Goal: Task Accomplishment & Management: Use online tool/utility

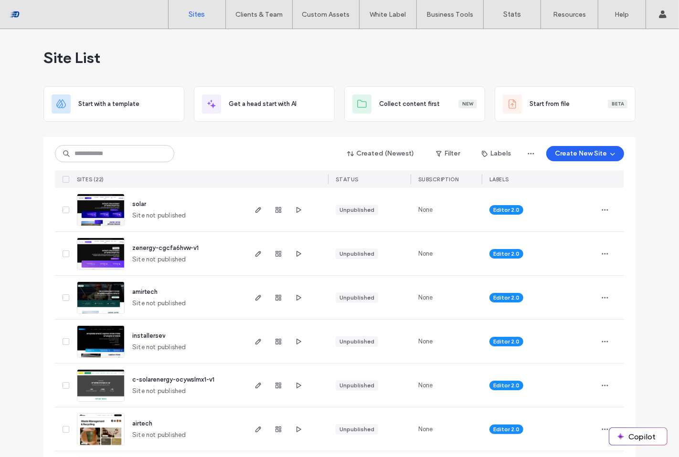
scroll to position [35, 0]
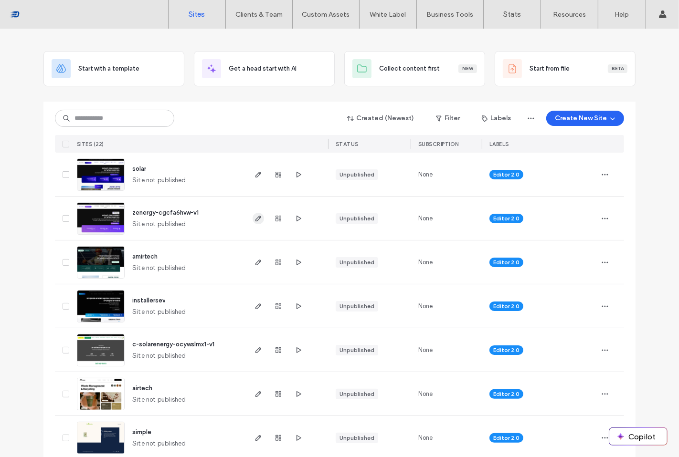
click at [255, 217] on icon "button" at bounding box center [259, 219] width 8 height 8
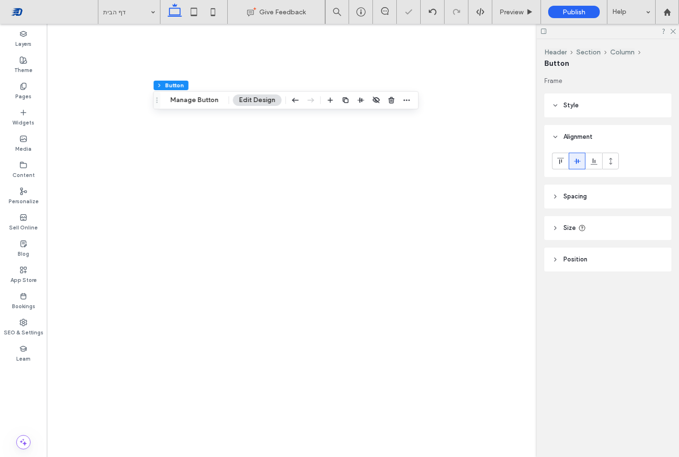
click at [585, 107] on header "Style" at bounding box center [607, 106] width 127 height 24
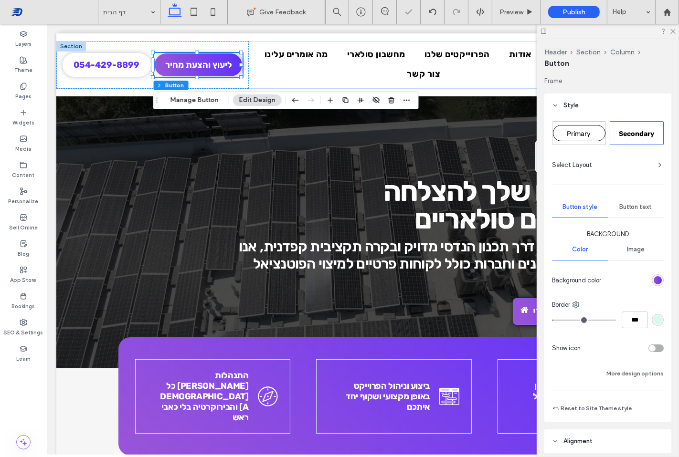
click at [658, 278] on div "linear-gradient(90deg, rgb(154, 85, 215) 0%, rgb(95, 49, 252) 100%)" at bounding box center [658, 281] width 12 height 12
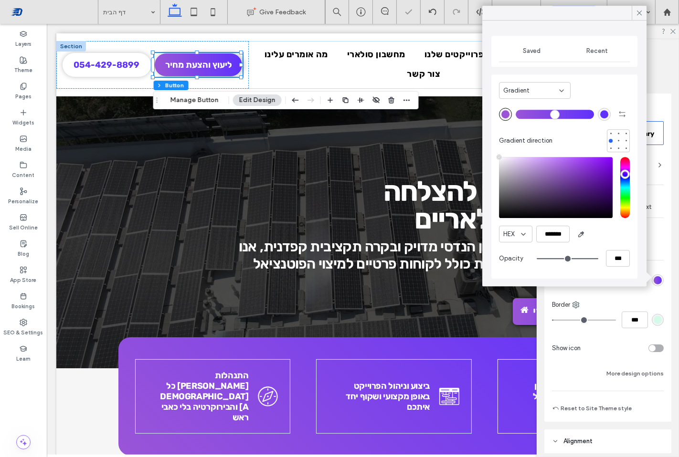
type input "****"
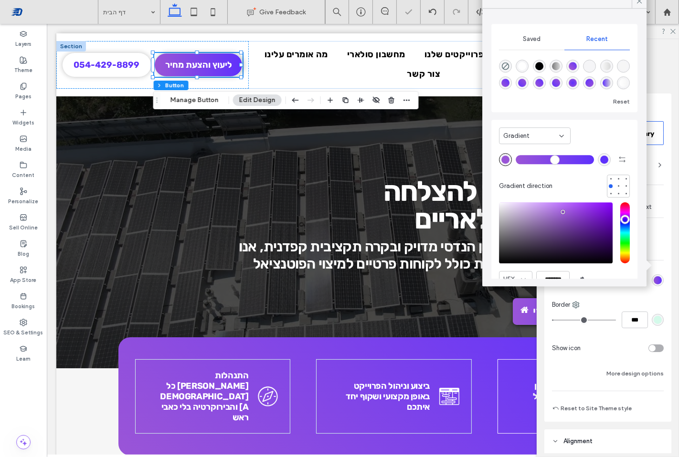
scroll to position [45, 0]
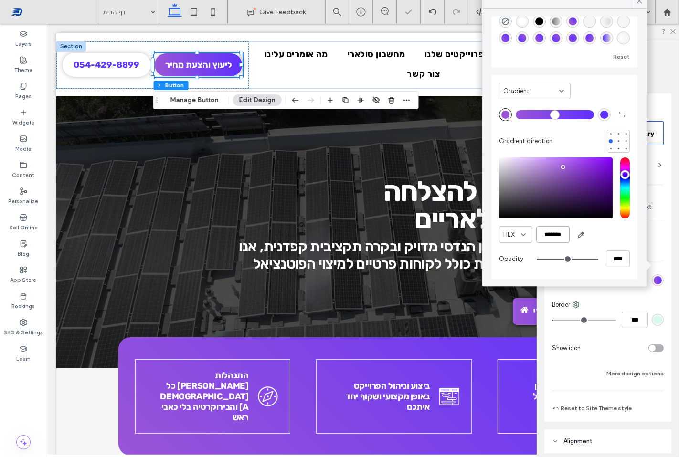
click at [547, 234] on input "*******" at bounding box center [552, 234] width 33 height 17
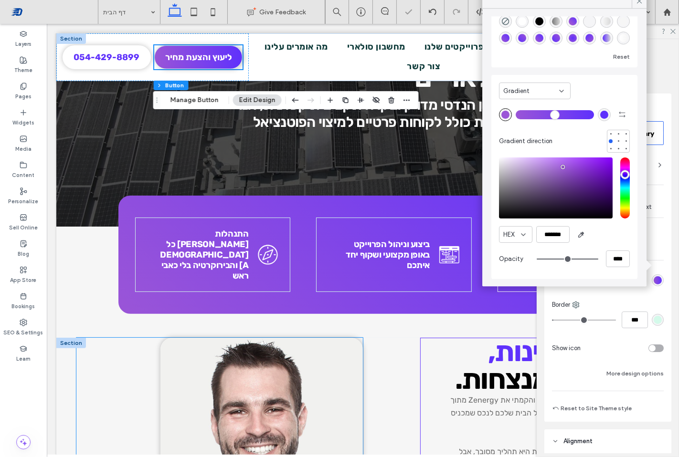
scroll to position [126, 0]
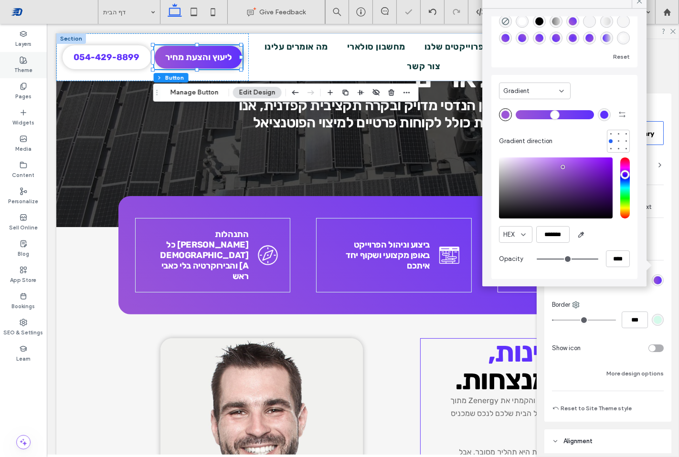
click at [25, 70] on label "Theme" at bounding box center [23, 69] width 18 height 11
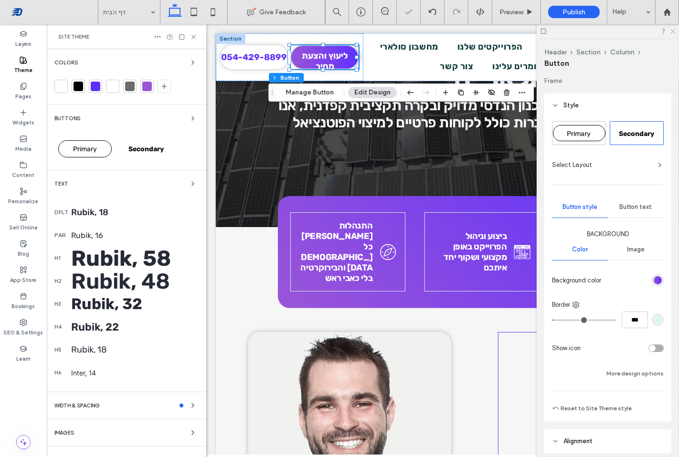
click at [671, 30] on use at bounding box center [672, 31] width 5 height 5
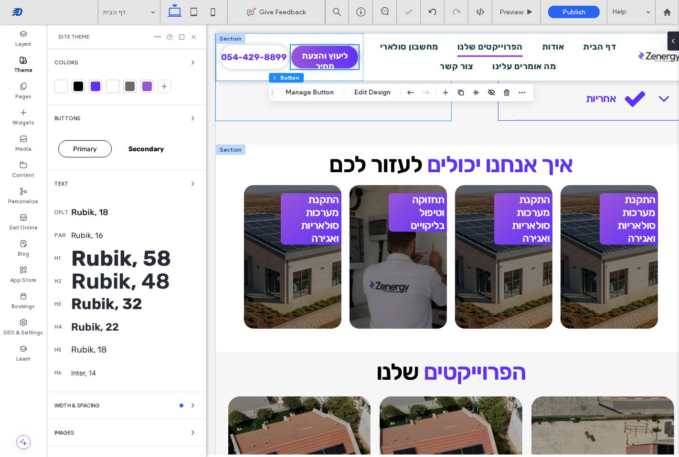
scroll to position [657, 0]
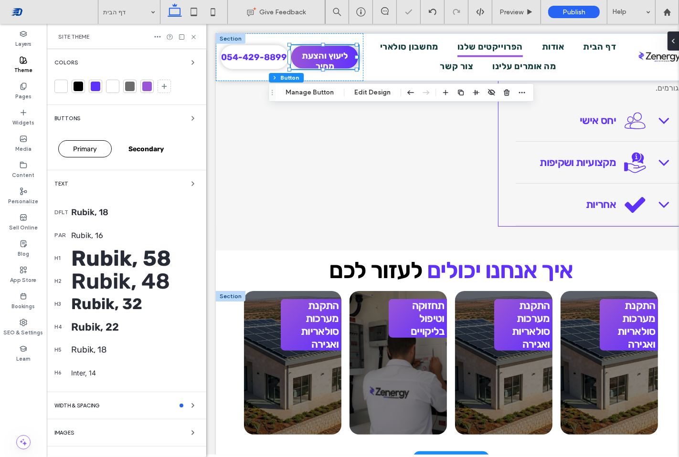
click at [228, 291] on div at bounding box center [230, 296] width 30 height 11
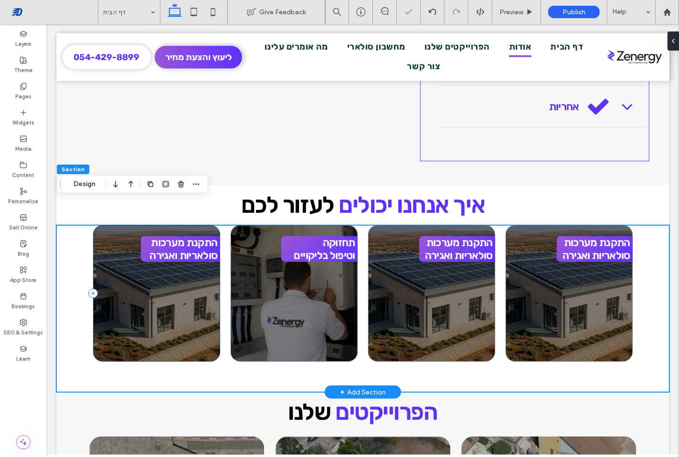
scroll to position [669, 0]
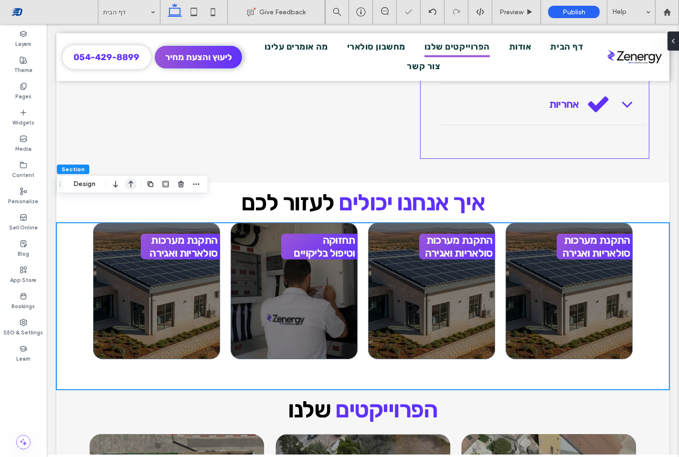
drag, startPoint x: 99, startPoint y: 184, endPoint x: 132, endPoint y: 183, distance: 33.0
click at [99, 183] on button "Design" at bounding box center [84, 184] width 34 height 11
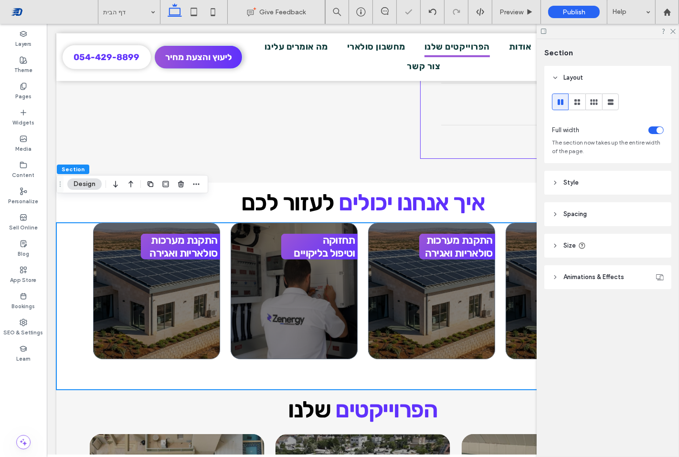
click at [586, 188] on header "Style" at bounding box center [607, 183] width 127 height 24
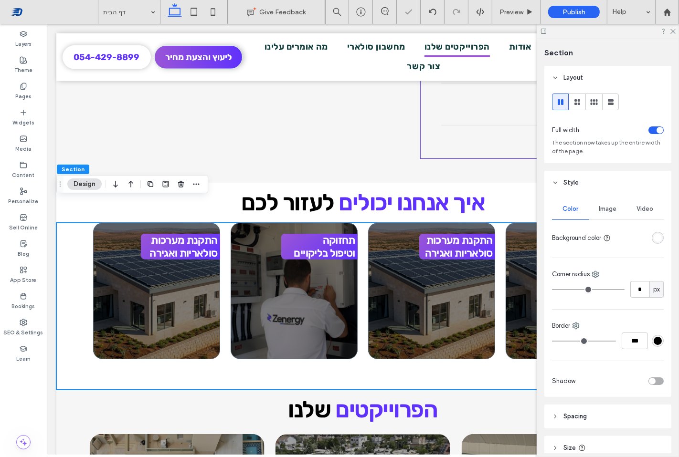
click at [654, 237] on div "rgba(255, 255, 255, 1)" at bounding box center [658, 238] width 8 height 8
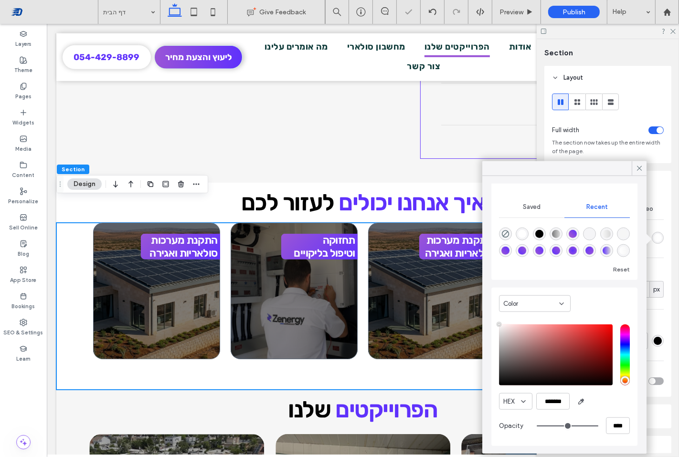
scroll to position [0, 0]
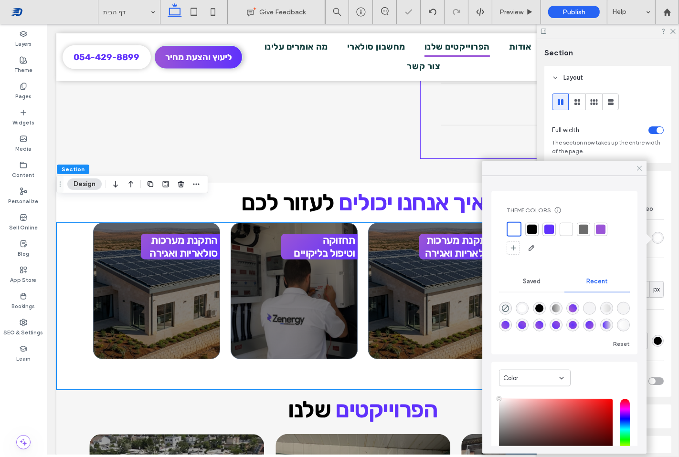
click at [636, 174] on span at bounding box center [639, 168] width 9 height 14
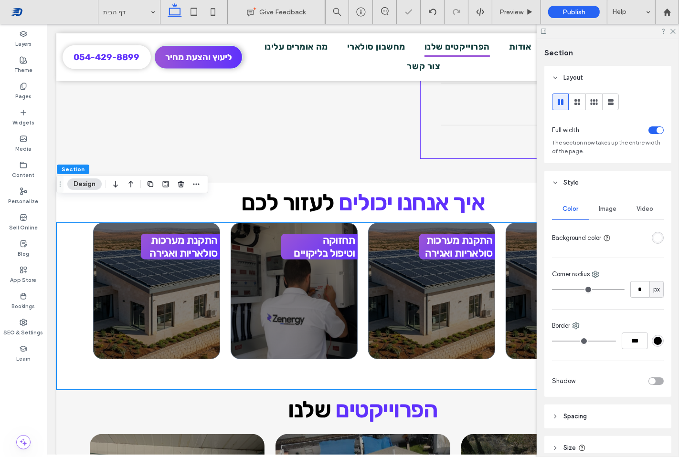
click at [606, 203] on div "Image" at bounding box center [607, 209] width 37 height 21
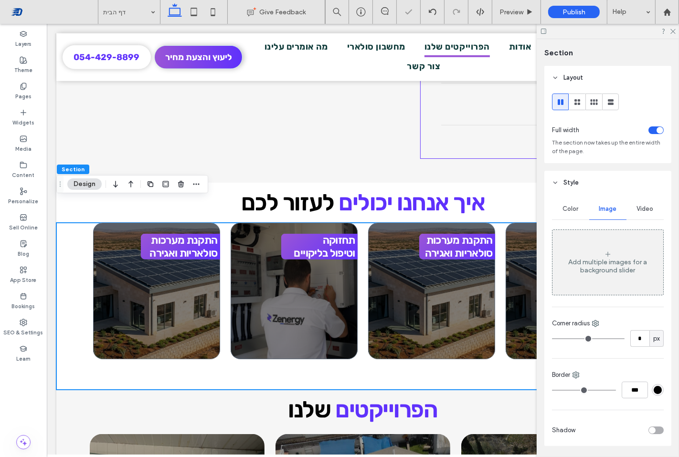
click at [599, 239] on div "Add multiple images for a background slider" at bounding box center [608, 262] width 111 height 63
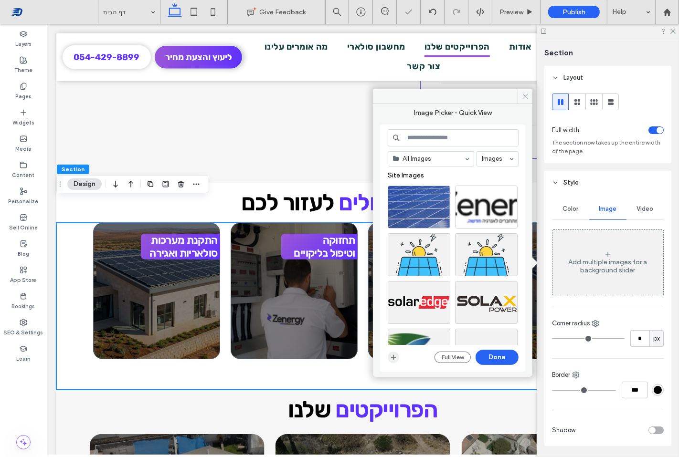
click at [394, 358] on icon "button" at bounding box center [394, 358] width 8 height 8
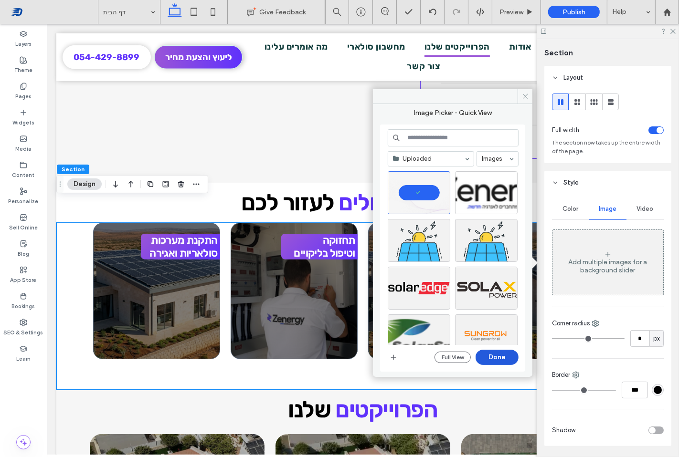
drag, startPoint x: 497, startPoint y: 353, endPoint x: 448, endPoint y: 420, distance: 82.4
click at [497, 353] on button "Done" at bounding box center [497, 357] width 43 height 15
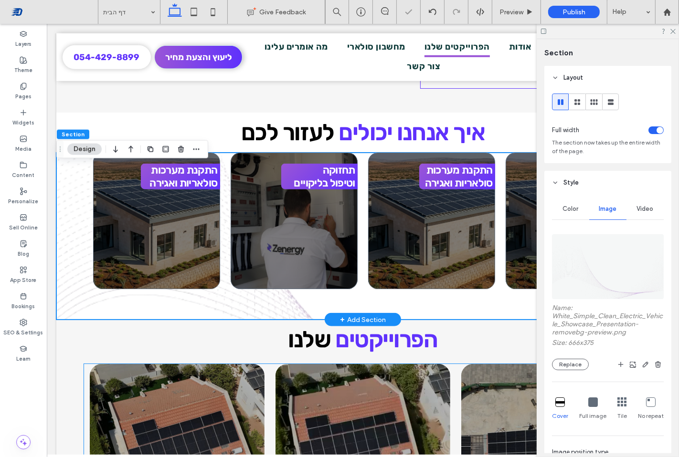
scroll to position [775, 0]
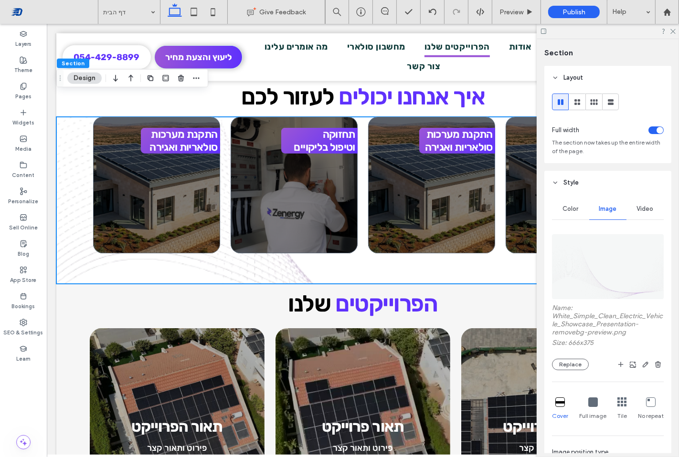
click at [590, 409] on div "Full image" at bounding box center [592, 409] width 27 height 31
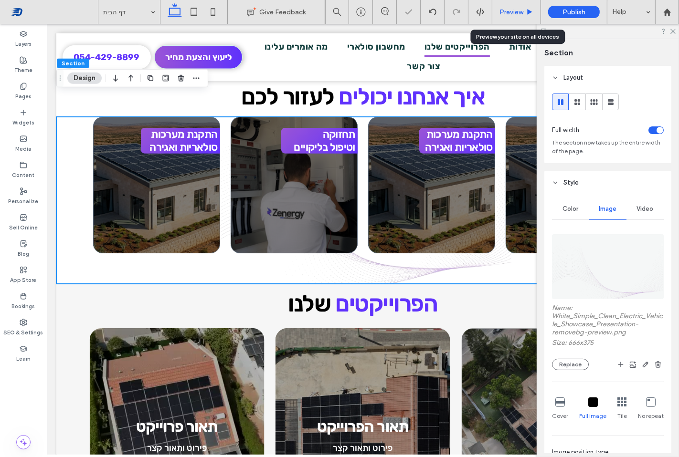
click at [531, 15] on icon at bounding box center [529, 12] width 7 height 7
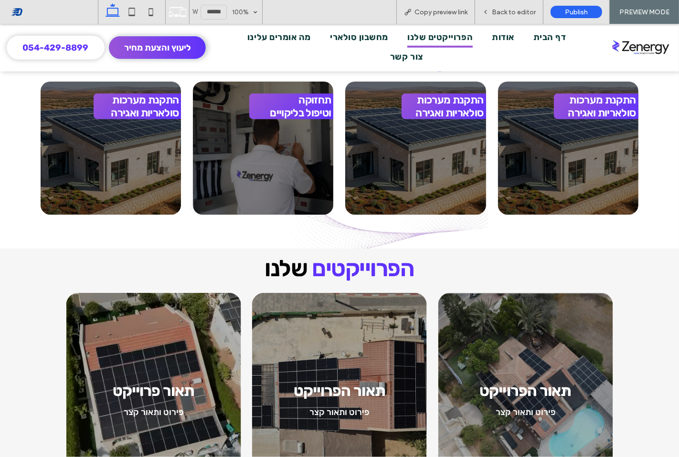
scroll to position [701, 0]
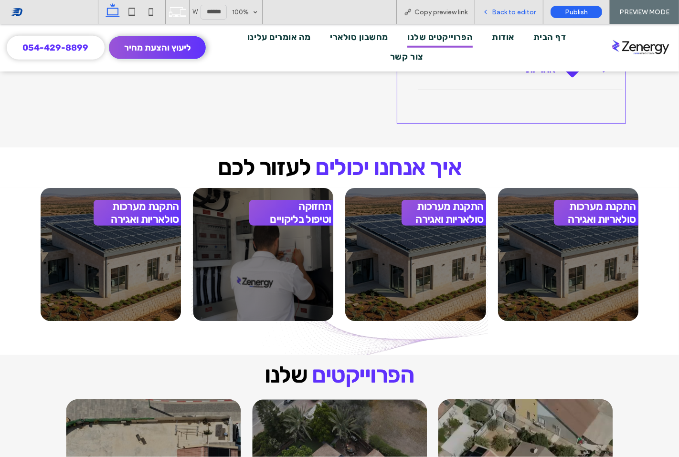
click at [495, 11] on span "Back to editor" at bounding box center [514, 12] width 44 height 8
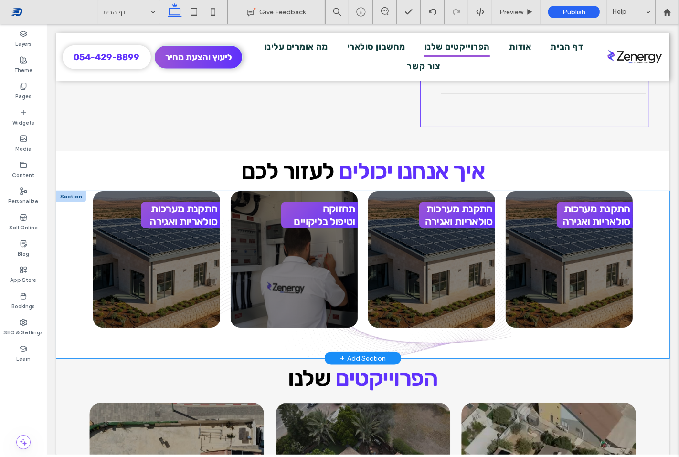
scroll to position [704, 0]
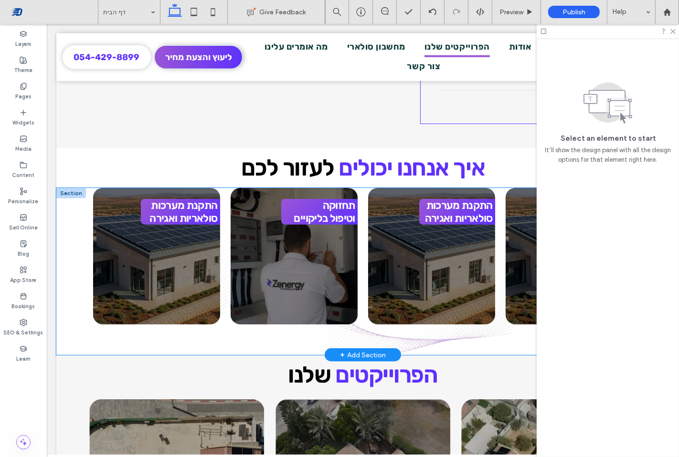
click at [255, 312] on div "התקנת מערכות סולאריות ואגירה תחזוקה וטיפול בליקויים התקנת מערכות סולאריות ואגיר…" at bounding box center [362, 271] width 613 height 167
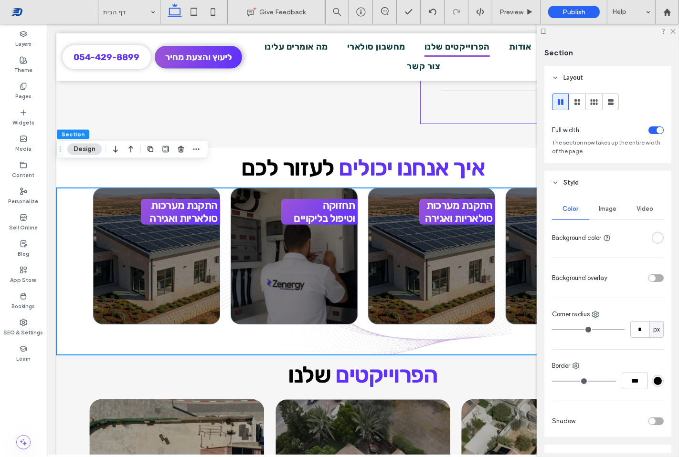
scroll to position [106, 0]
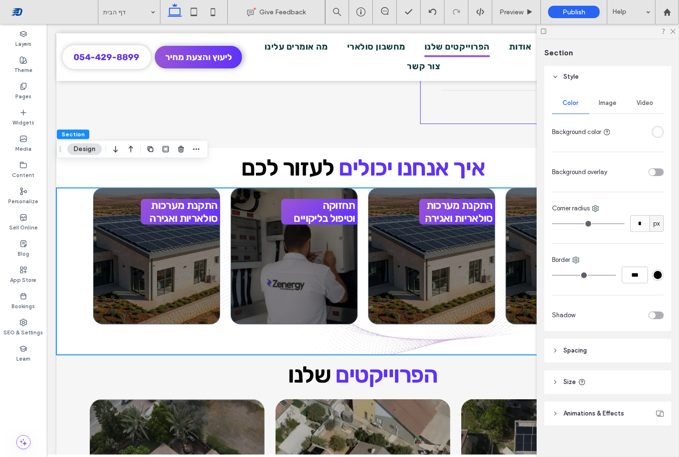
click at [618, 111] on div "Image" at bounding box center [607, 103] width 37 height 21
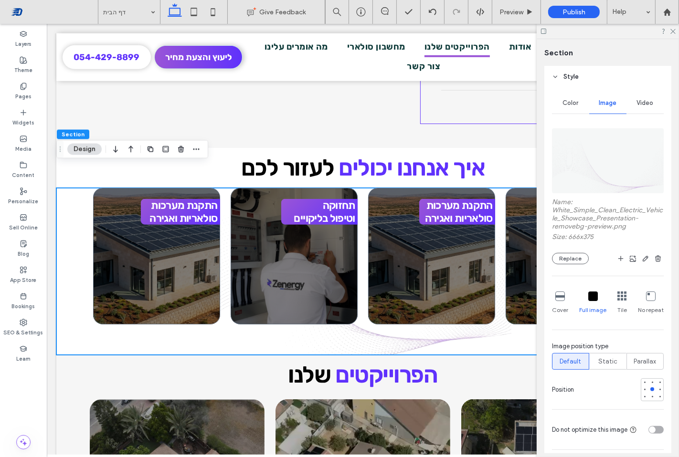
click at [620, 299] on icon at bounding box center [622, 297] width 10 height 10
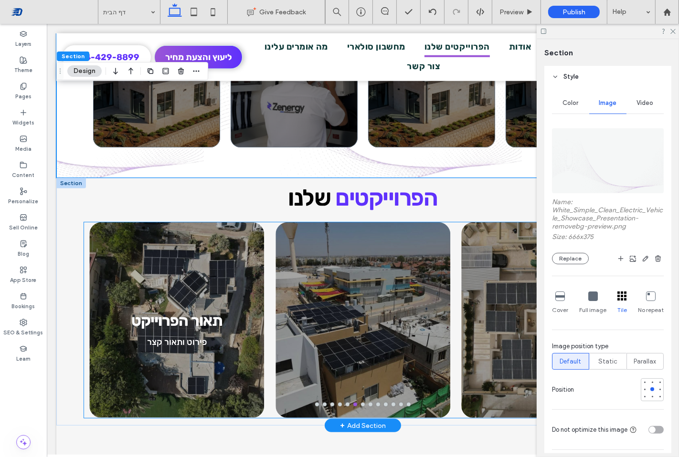
scroll to position [916, 0]
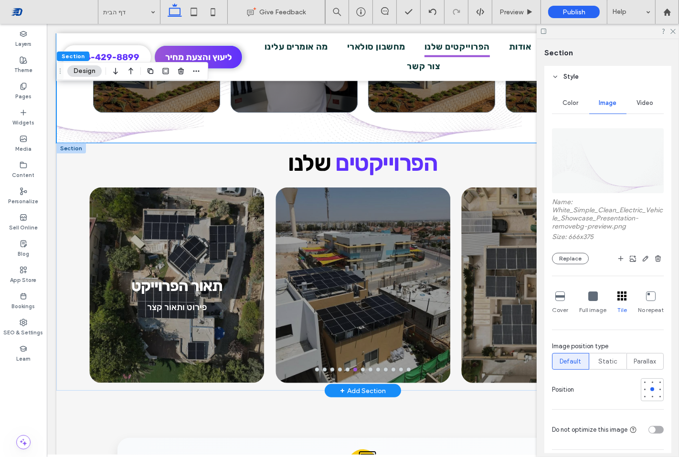
click at [77, 143] on div at bounding box center [71, 148] width 30 height 11
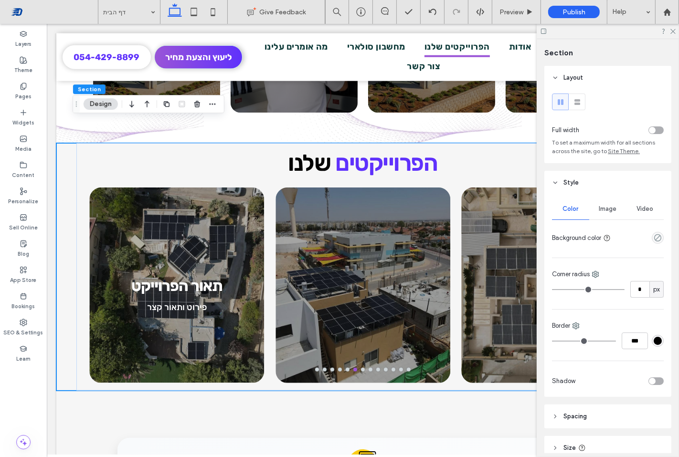
click at [608, 220] on div "Image" at bounding box center [607, 209] width 37 height 21
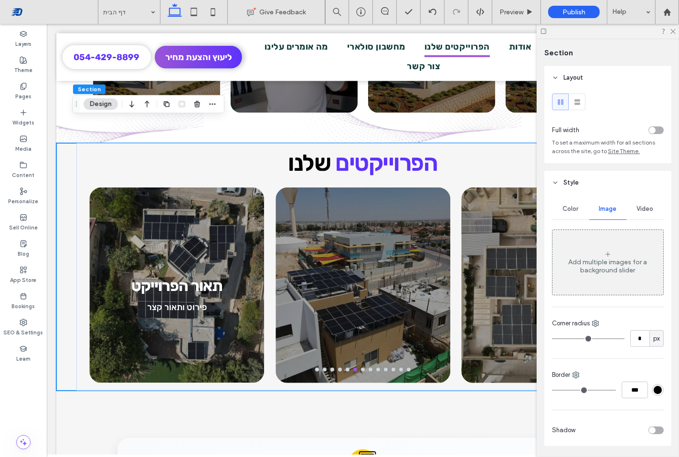
click at [599, 254] on div "Add multiple images for a background slider" at bounding box center [608, 262] width 111 height 63
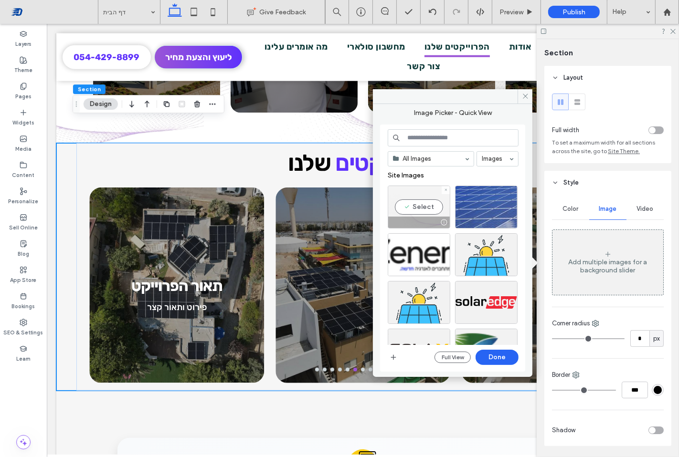
click at [431, 218] on div at bounding box center [419, 222] width 62 height 11
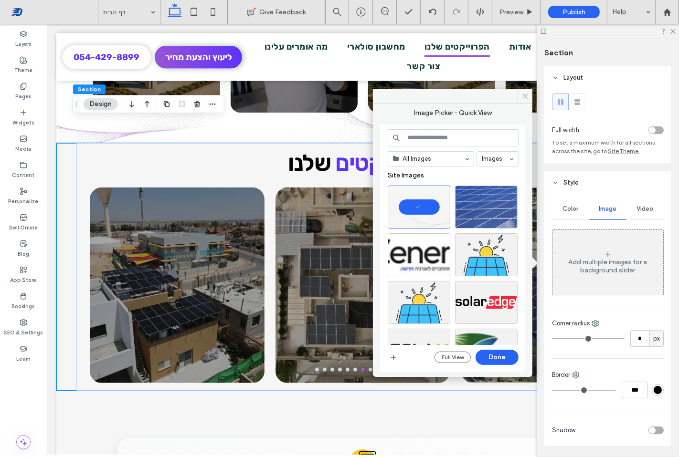
click at [500, 346] on div "All Images Images Site Images Full View Done" at bounding box center [453, 248] width 131 height 238
click at [504, 361] on button "Done" at bounding box center [497, 357] width 43 height 15
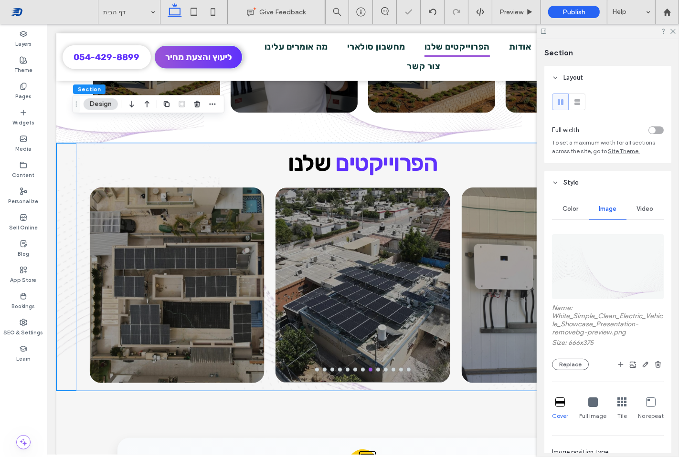
click at [590, 399] on icon at bounding box center [593, 403] width 10 height 10
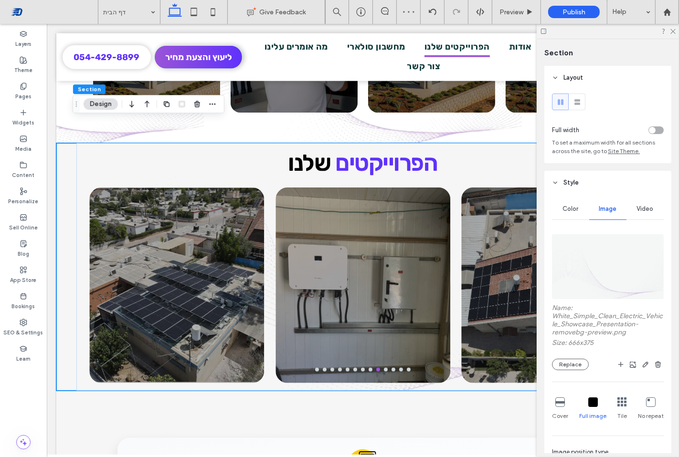
click at [619, 404] on icon at bounding box center [622, 403] width 10 height 10
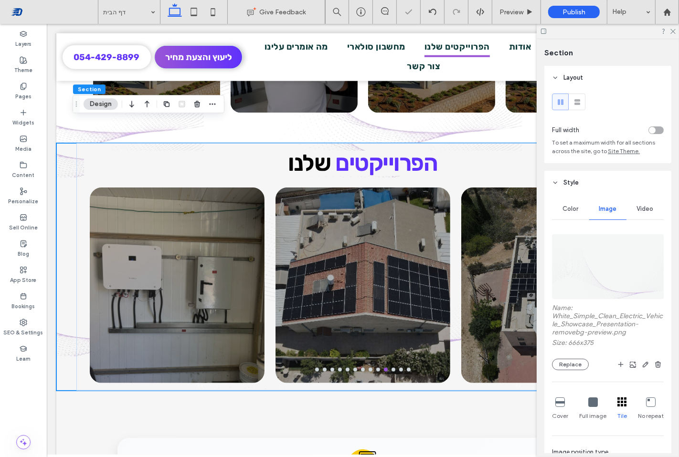
click at [653, 408] on div "No repeat" at bounding box center [651, 409] width 26 height 31
click at [648, 408] on div at bounding box center [651, 403] width 10 height 11
click at [617, 404] on icon at bounding box center [622, 403] width 10 height 10
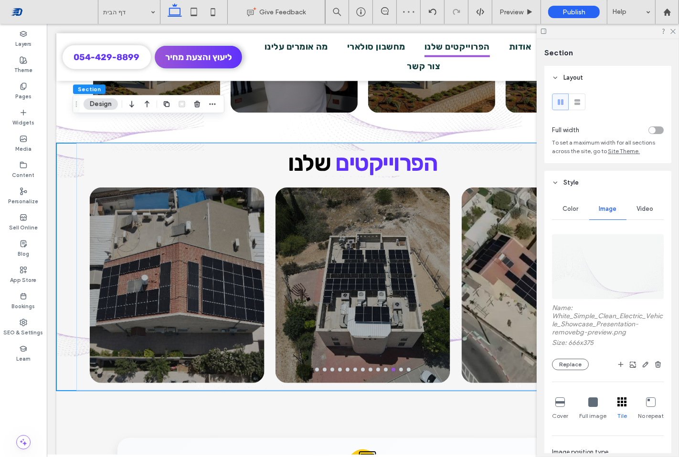
click at [595, 407] on icon at bounding box center [593, 403] width 10 height 10
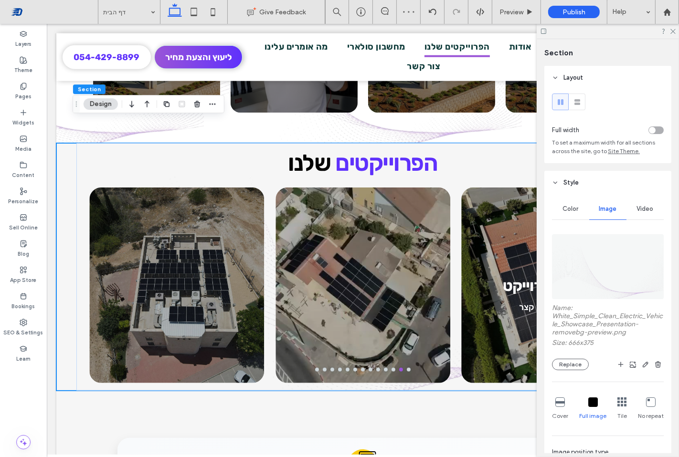
click at [617, 408] on div at bounding box center [622, 403] width 10 height 11
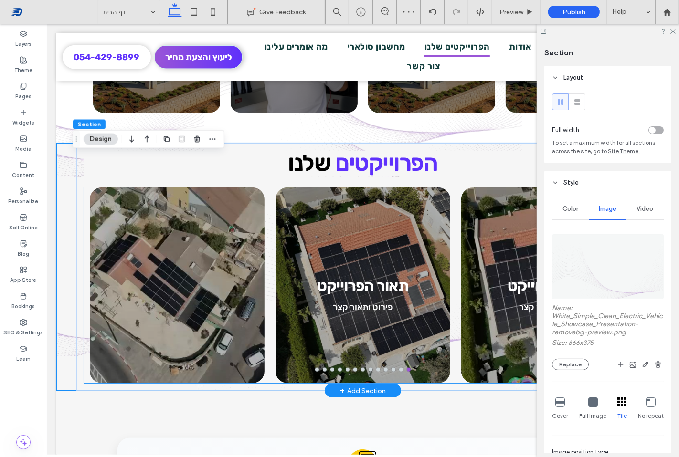
scroll to position [846, 0]
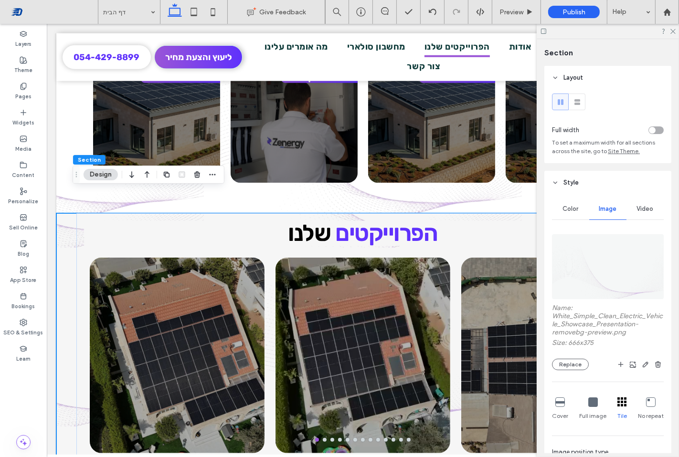
click at [557, 404] on icon at bounding box center [560, 403] width 10 height 10
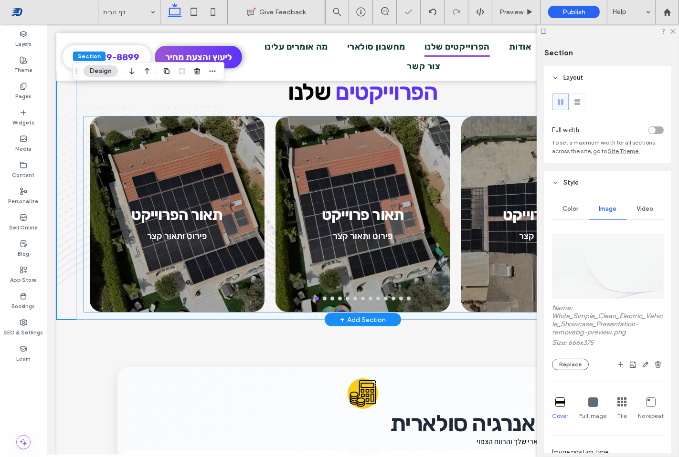
scroll to position [881, 0]
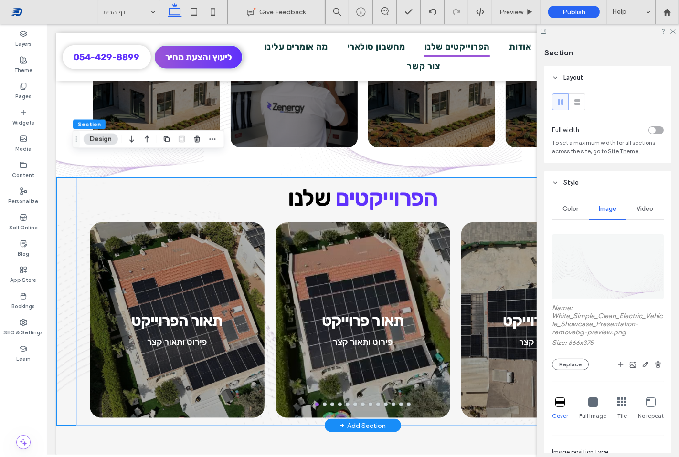
click at [64, 200] on div "הפרוייקטים שלנו תאור הפרוייקט פירוט ותאור קצר תאור פרוייקט פירוט ותאור קצר תאור…" at bounding box center [362, 302] width 613 height 248
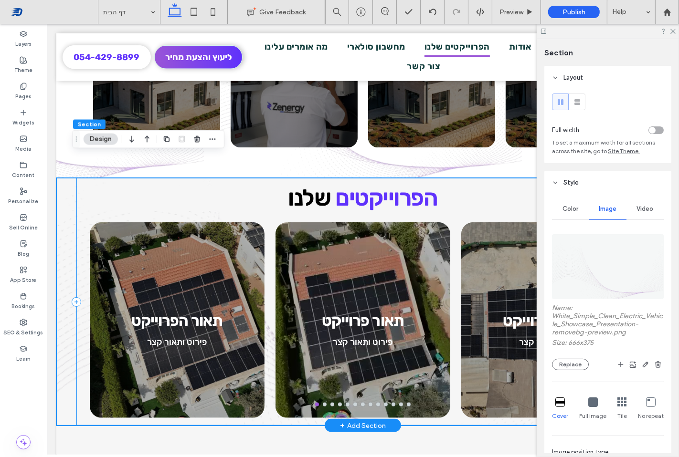
click at [76, 178] on div "הפרוייקטים שלנו תאור הפרוייקט פירוט ותאור קצר תאור פרוייקט פירוט ותאור קצר תאור…" at bounding box center [362, 302] width 573 height 248
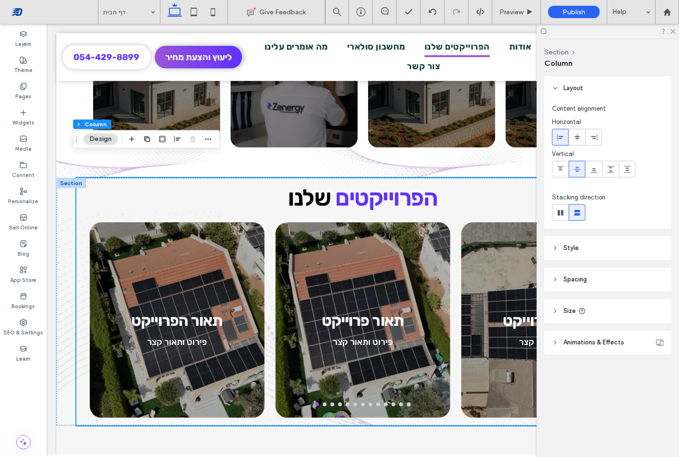
click at [603, 252] on header "Style" at bounding box center [607, 248] width 127 height 24
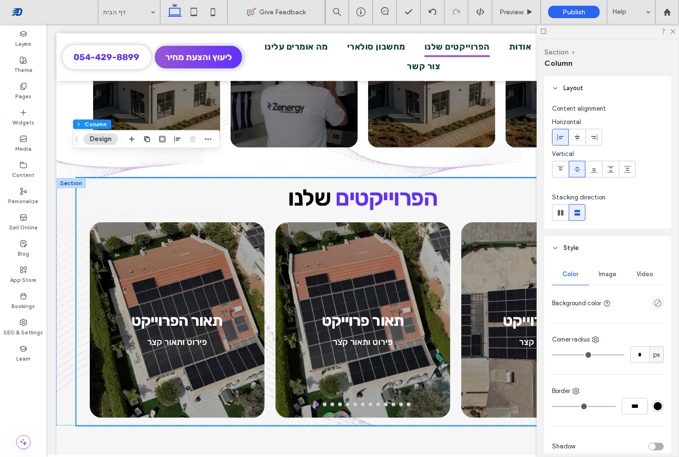
drag, startPoint x: 605, startPoint y: 267, endPoint x: 607, endPoint y: 279, distance: 12.1
click at [605, 269] on div "Image" at bounding box center [607, 274] width 37 height 21
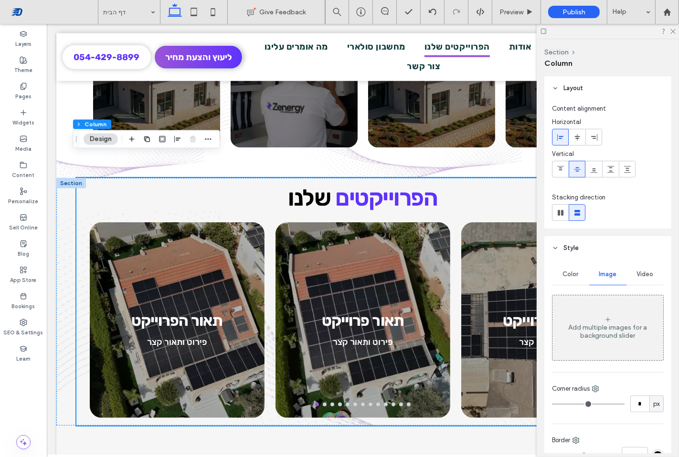
click at [606, 304] on div "Add multiple images for a background slider" at bounding box center [608, 328] width 111 height 63
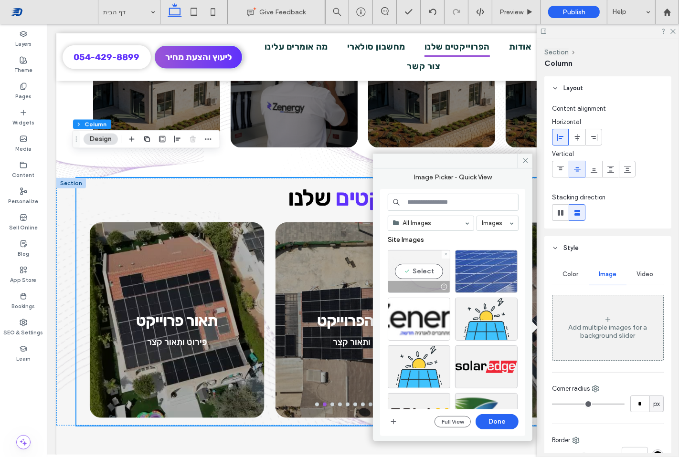
click at [428, 279] on div "Select" at bounding box center [419, 271] width 63 height 43
click at [500, 416] on button "Done" at bounding box center [497, 421] width 43 height 15
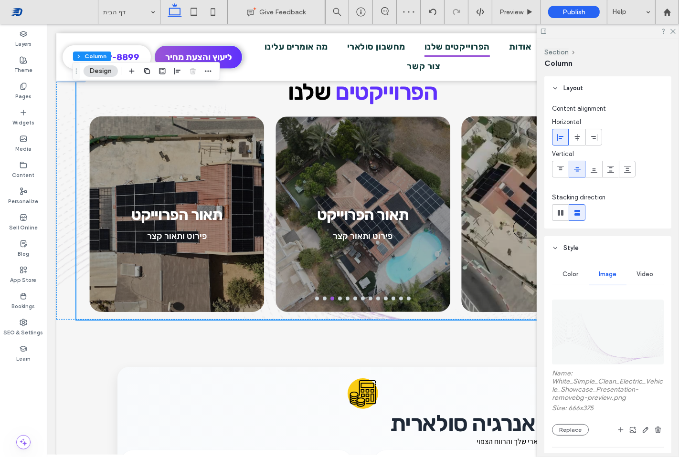
scroll to position [106, 0]
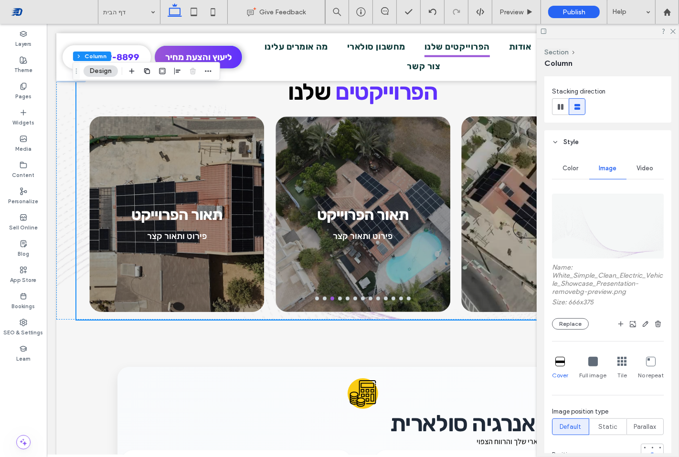
click at [591, 357] on icon at bounding box center [593, 362] width 10 height 10
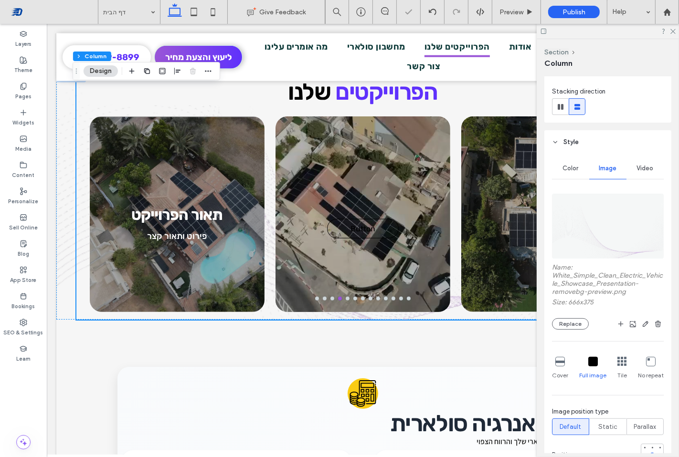
click at [617, 365] on icon at bounding box center [622, 362] width 10 height 10
click at [622, 369] on div "Tile" at bounding box center [622, 368] width 10 height 31
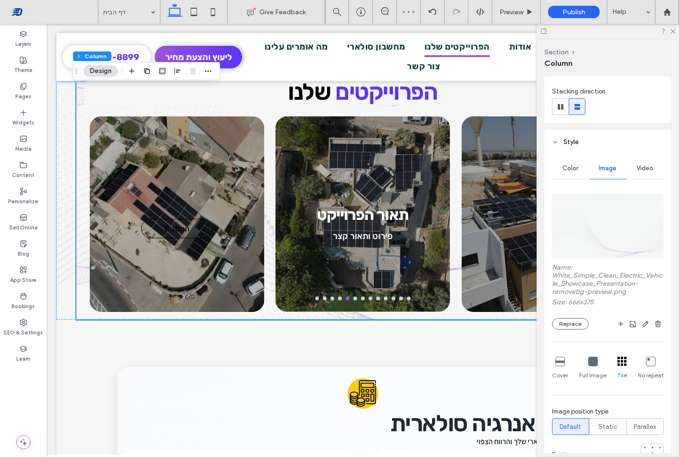
click at [624, 359] on div "Cover Full image Tile No repeat" at bounding box center [608, 368] width 112 height 31
click at [589, 359] on icon at bounding box center [593, 362] width 10 height 10
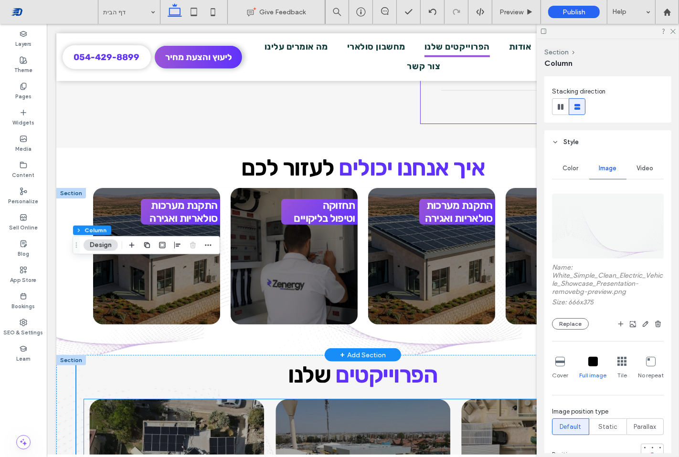
scroll to position [775, 0]
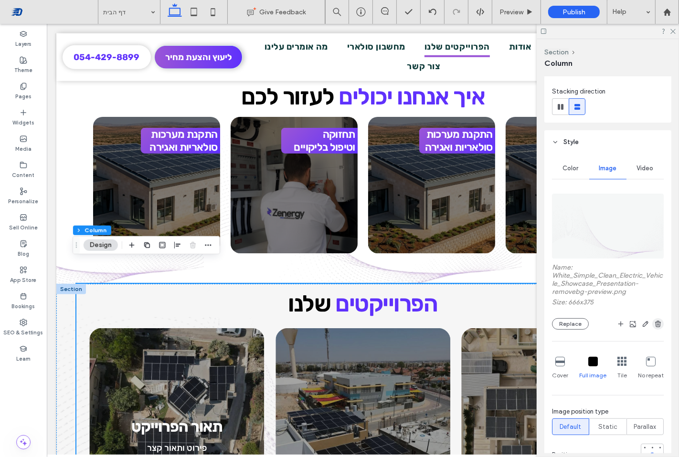
click at [655, 324] on use "button" at bounding box center [658, 324] width 6 height 6
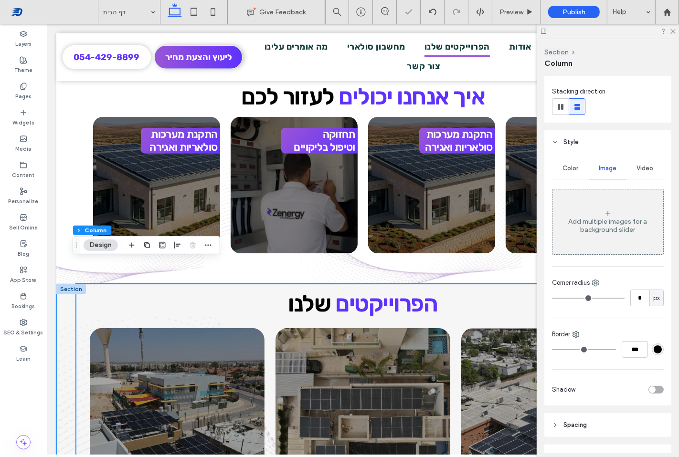
click at [64, 355] on div "הפרוייקטים שלנו תאור הפרוייקט פירוט ותאור קצר תאור פרוייקט פירוט ותאור קצר תאור…" at bounding box center [362, 408] width 613 height 248
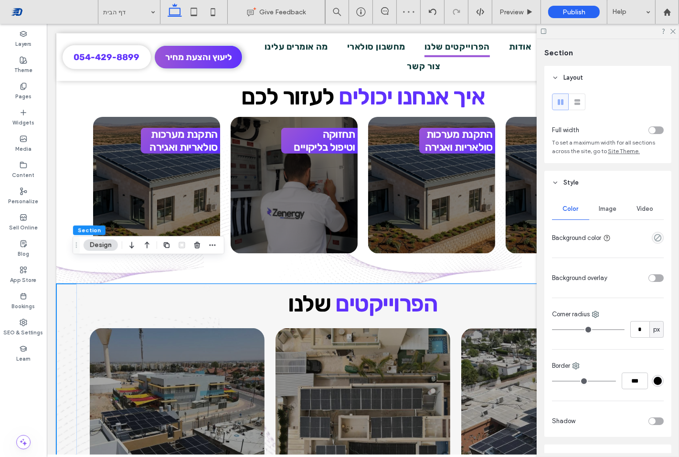
click at [601, 202] on div "Image" at bounding box center [607, 209] width 37 height 21
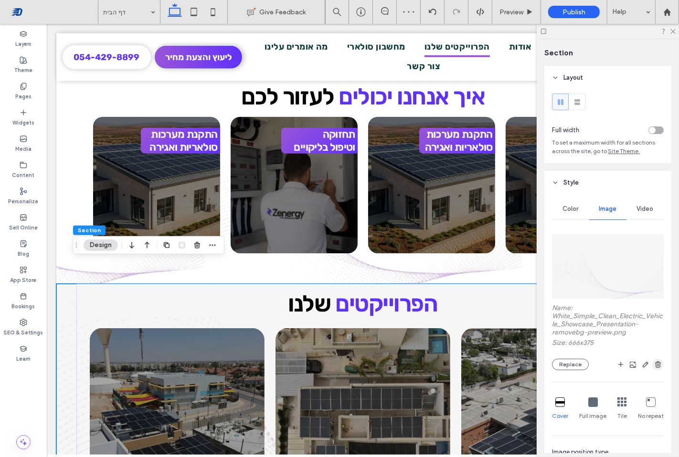
click at [655, 365] on use "button" at bounding box center [658, 364] width 6 height 6
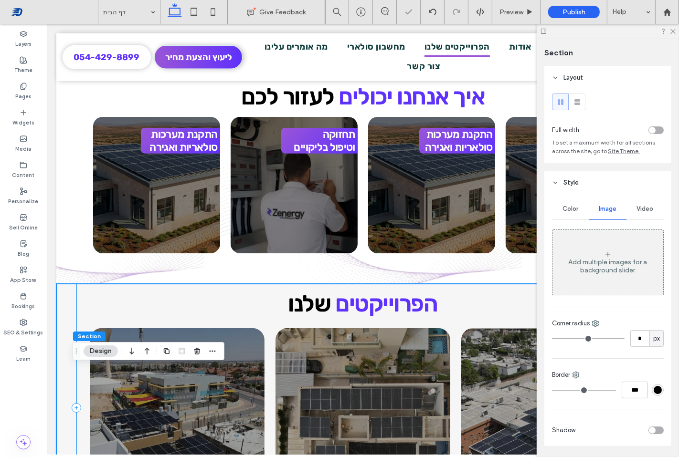
scroll to position [669, 0]
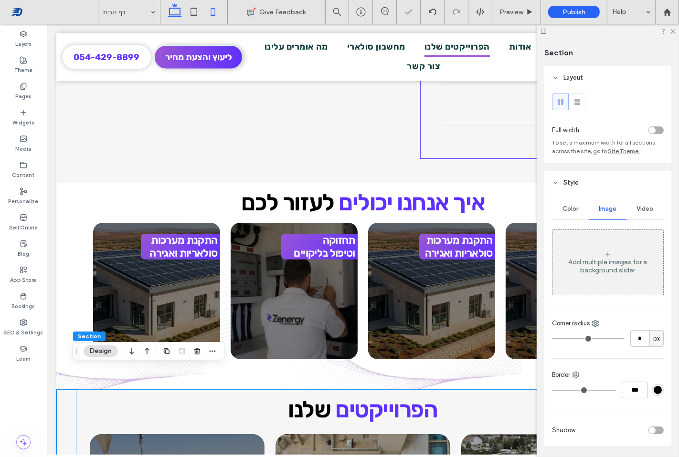
click at [212, 13] on icon at bounding box center [212, 11] width 19 height 19
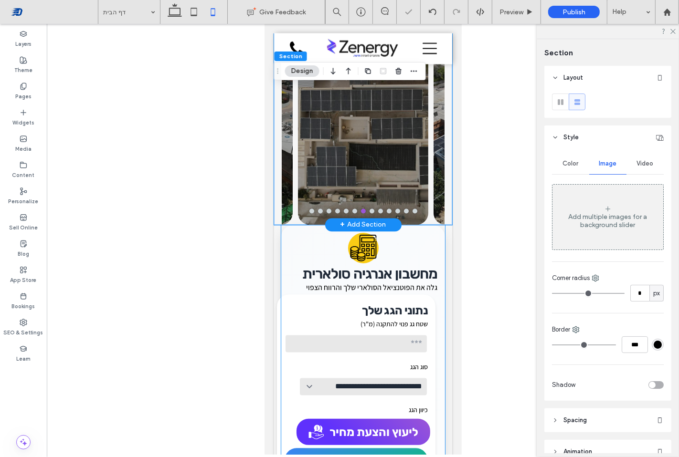
scroll to position [1460, 0]
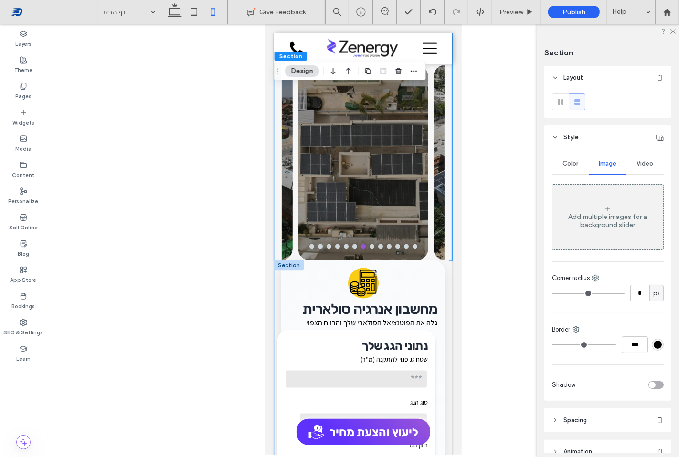
click at [299, 261] on div at bounding box center [289, 266] width 30 height 11
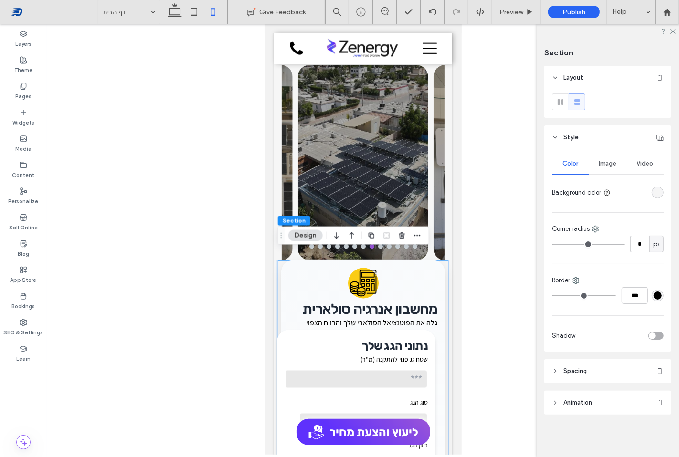
click at [591, 373] on header "Spacing" at bounding box center [607, 372] width 127 height 24
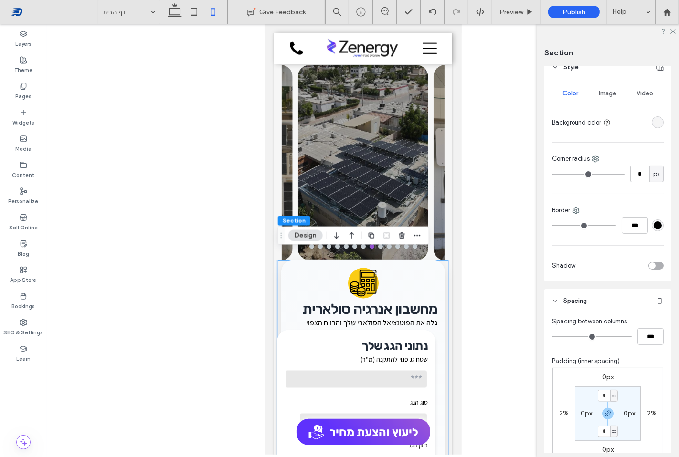
scroll to position [106, 0]
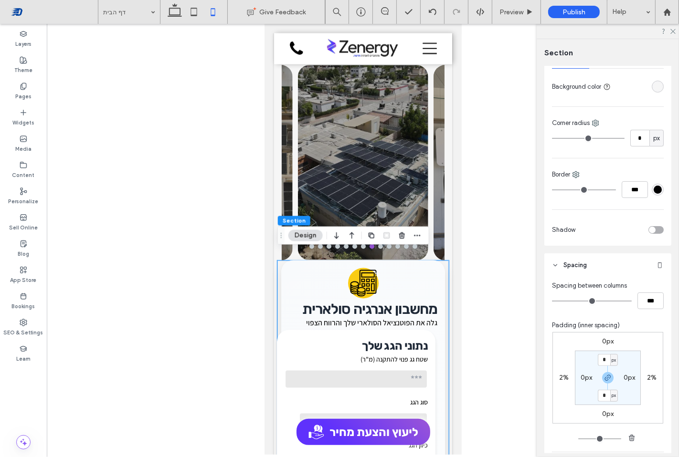
click at [602, 344] on label "0px" at bounding box center [607, 342] width 11 height 8
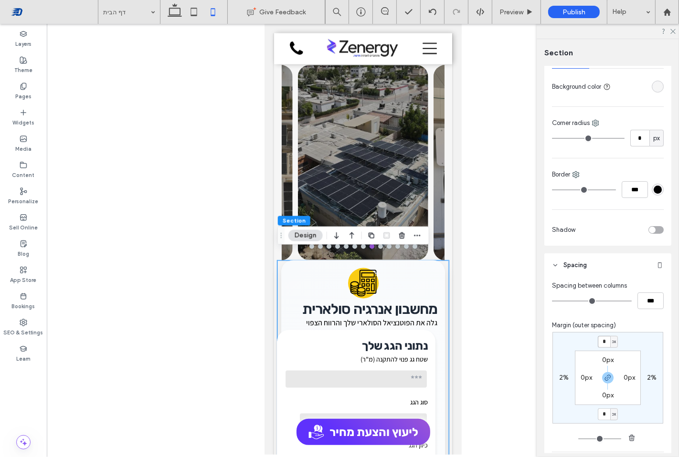
click at [602, 344] on input "*" at bounding box center [604, 342] width 12 height 12
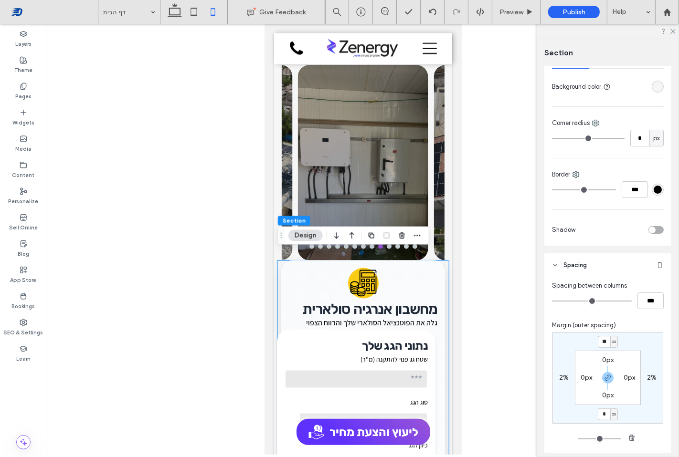
type input "**"
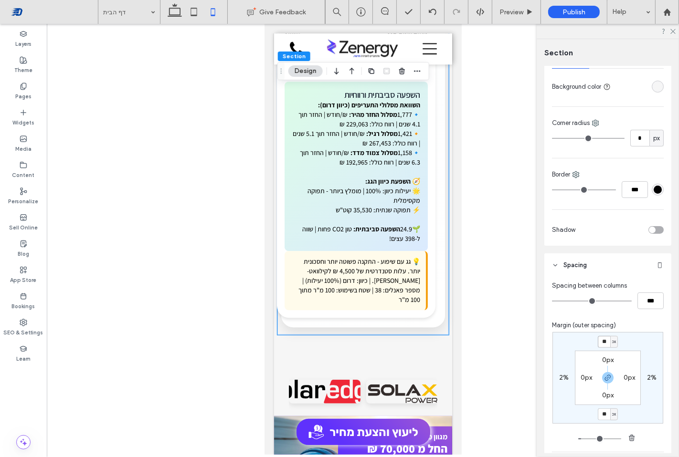
scroll to position [2097, 0]
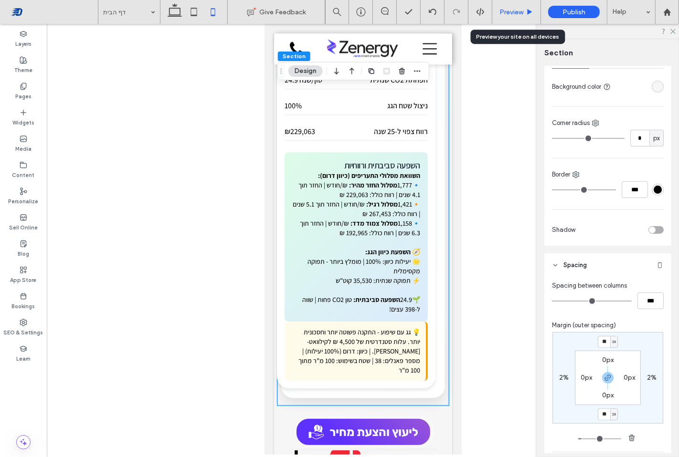
click at [507, 9] on span "Preview" at bounding box center [511, 12] width 24 height 8
